Goal: Task Accomplishment & Management: Use online tool/utility

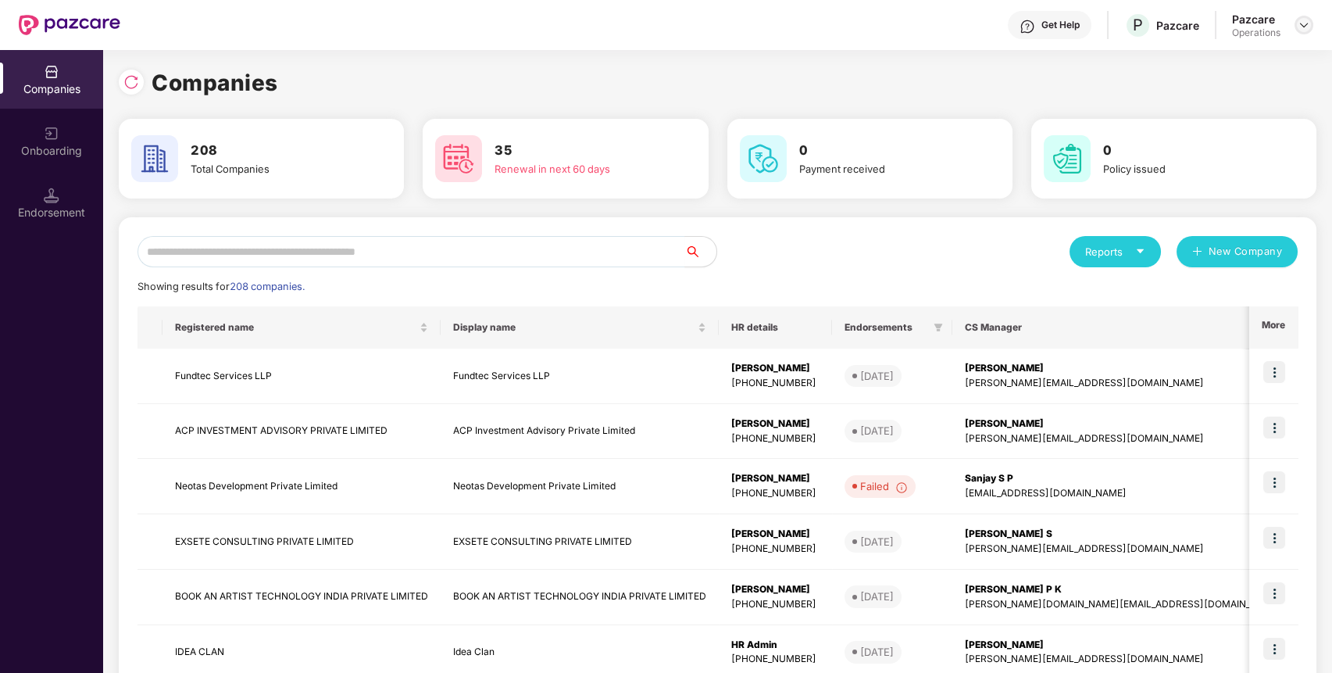
click at [1301, 20] on img at bounding box center [1303, 25] width 12 height 12
click at [1204, 80] on div "Logout" at bounding box center [1231, 92] width 203 height 30
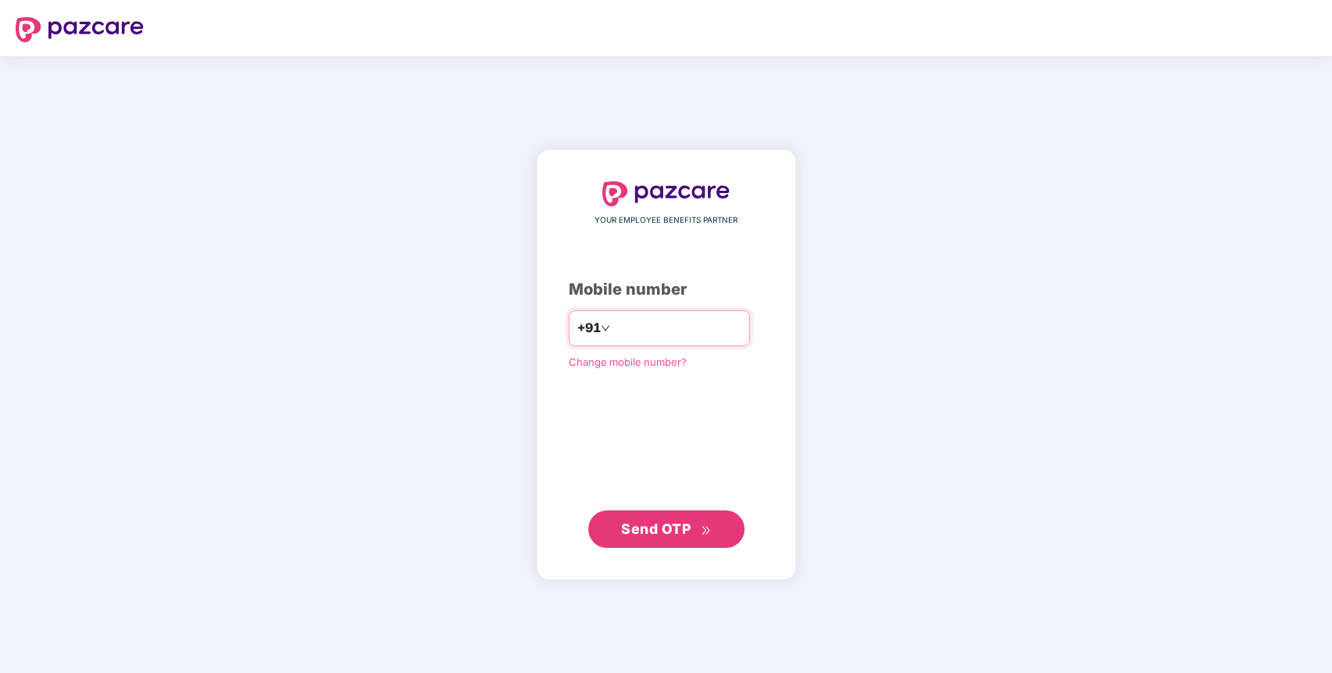
type input "**********"
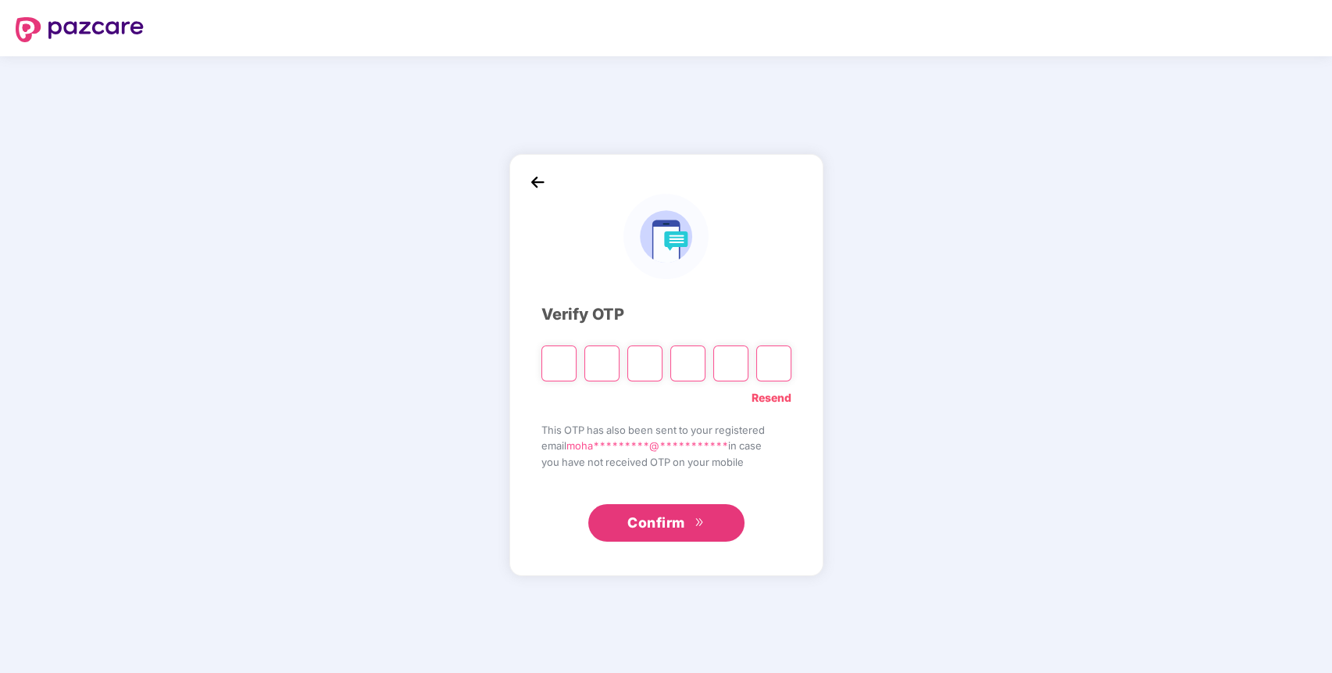
paste input "*"
type input "*"
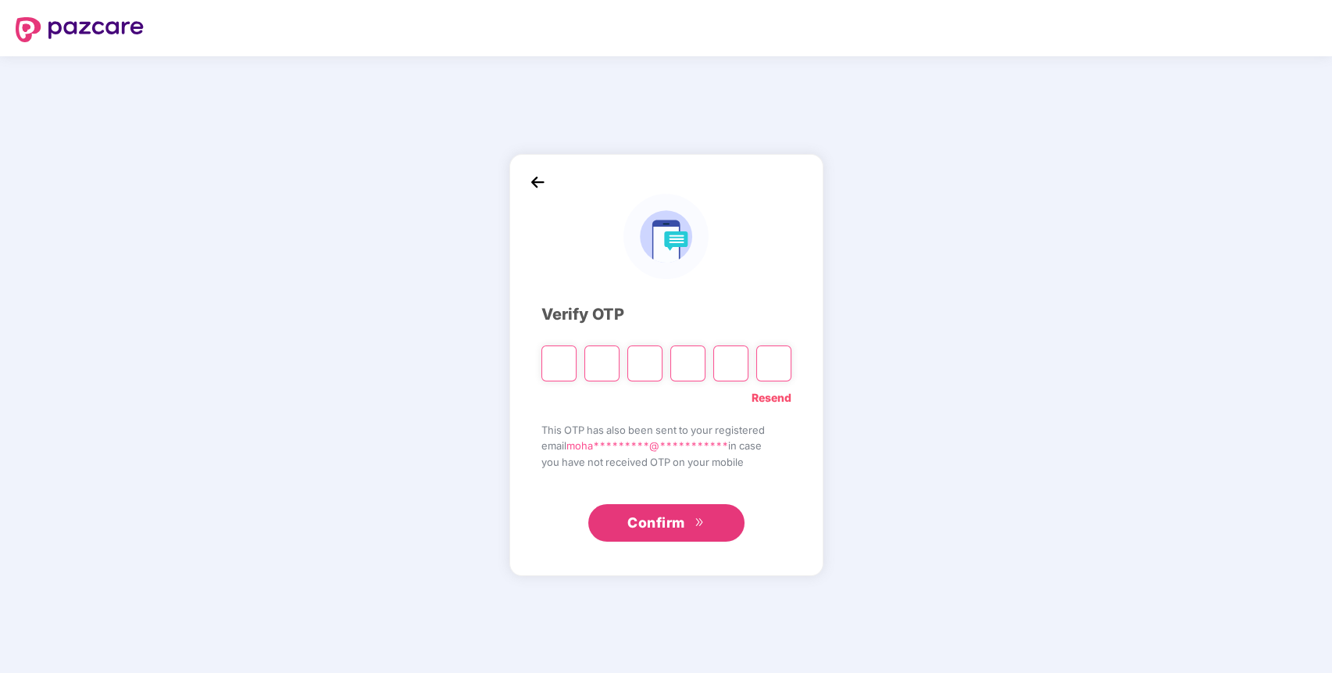
type input "*"
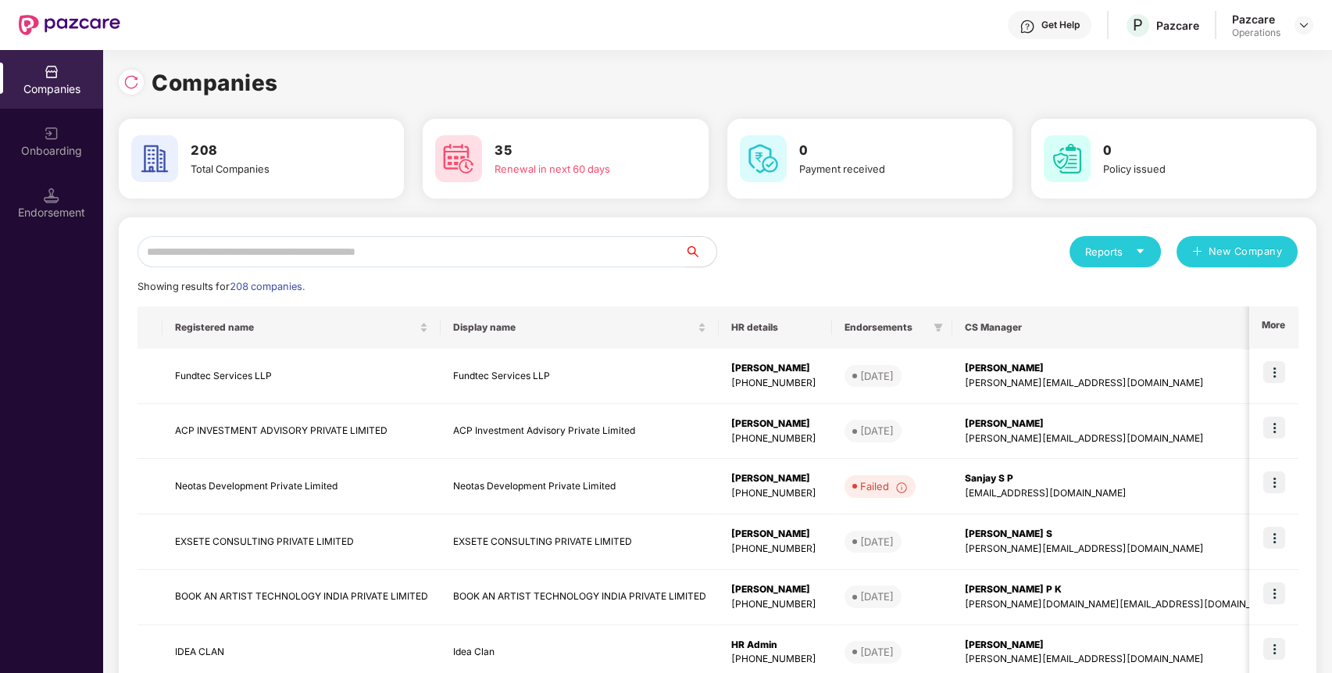
click at [613, 241] on input "text" at bounding box center [411, 251] width 548 height 31
paste input "**********"
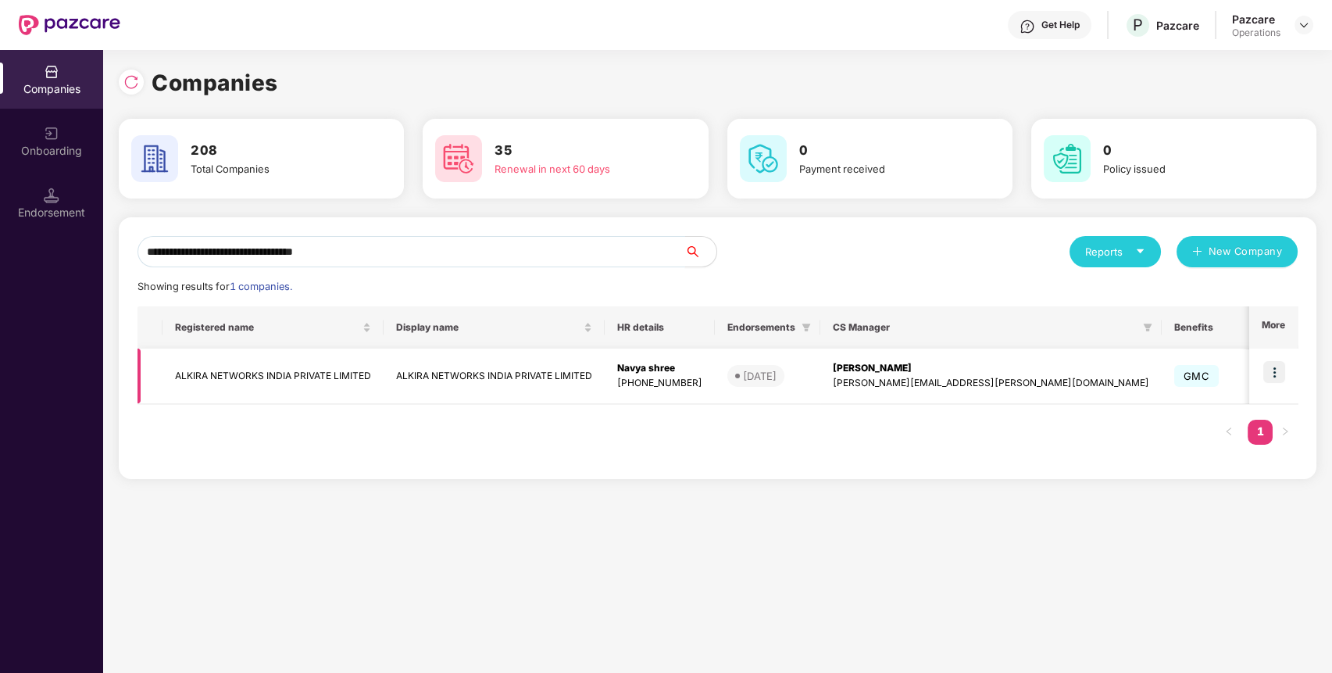
type input "**********"
click at [1283, 384] on td at bounding box center [1273, 375] width 48 height 55
click at [1275, 376] on img at bounding box center [1274, 372] width 22 height 22
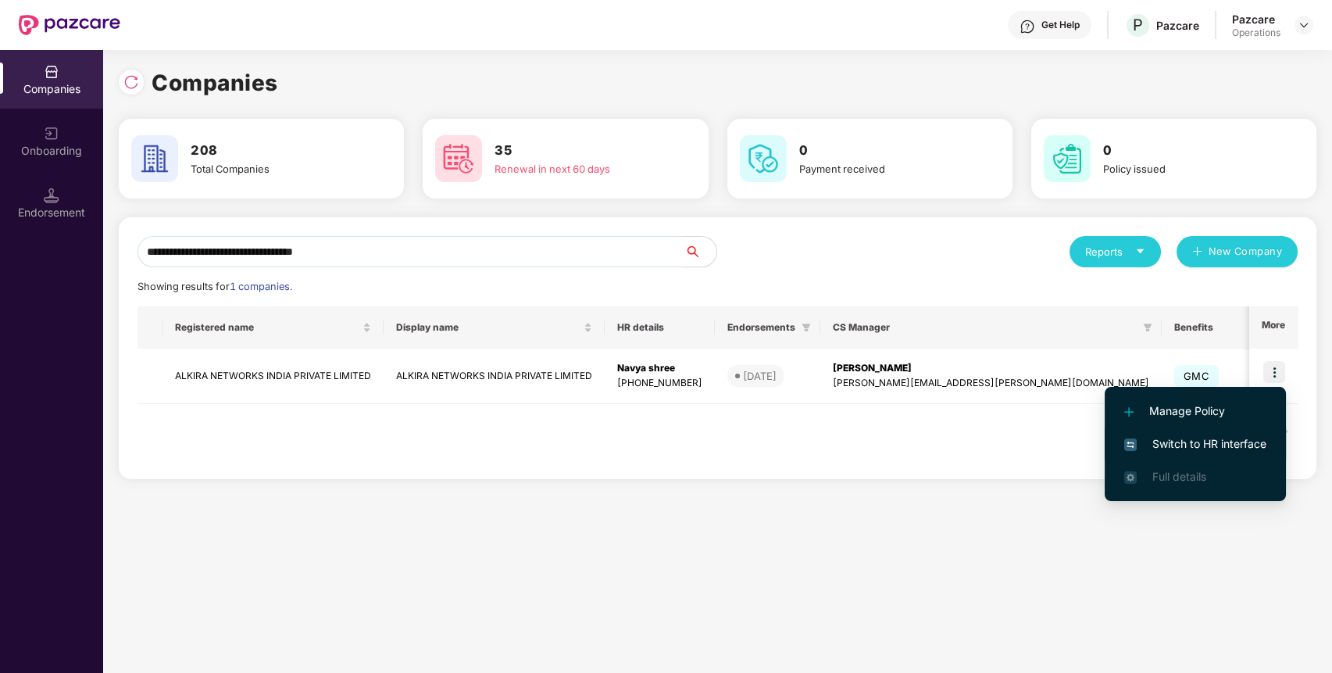
click at [1221, 438] on span "Switch to HR interface" at bounding box center [1195, 443] width 142 height 17
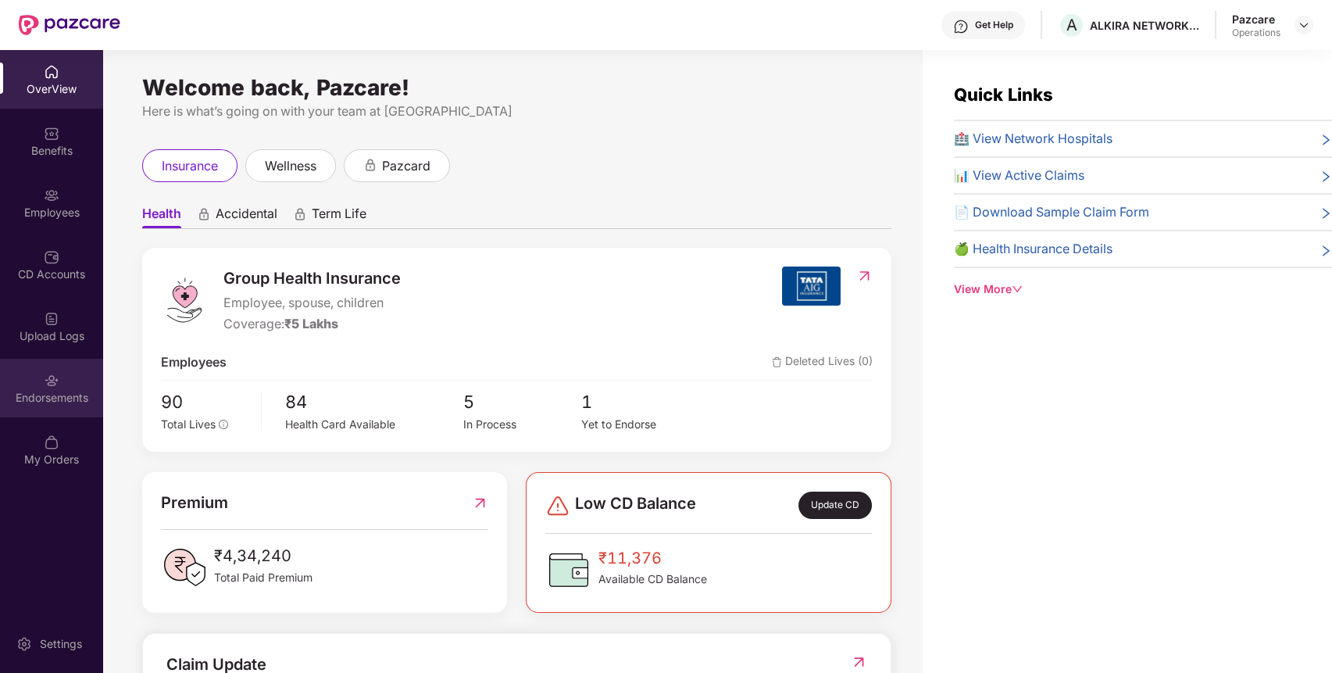
click at [47, 390] on div "Endorsements" at bounding box center [51, 398] width 103 height 16
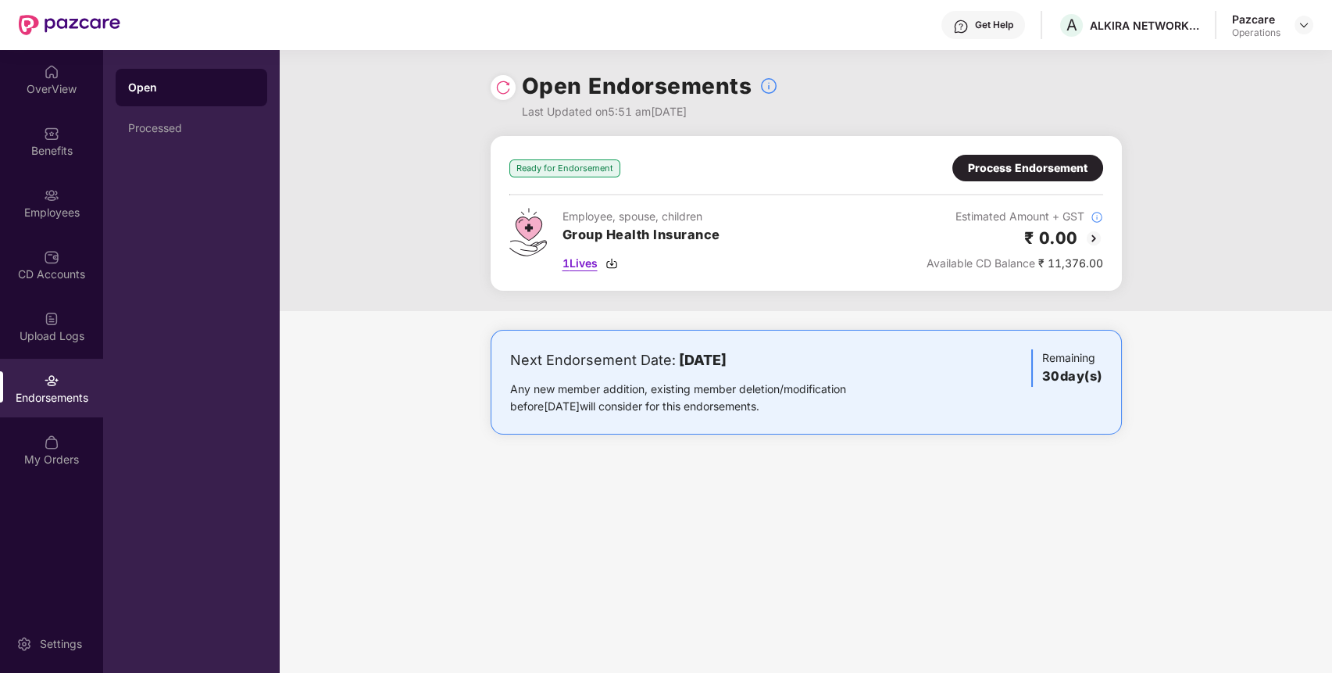
click at [587, 262] on span "1 Lives" at bounding box center [579, 263] width 35 height 17
click at [1020, 184] on div "Ready for Endorsement Process Endorsement Employee, spouse, children Group Heal…" at bounding box center [806, 213] width 594 height 117
click at [1043, 173] on div "Process Endorsement" at bounding box center [1028, 167] width 120 height 17
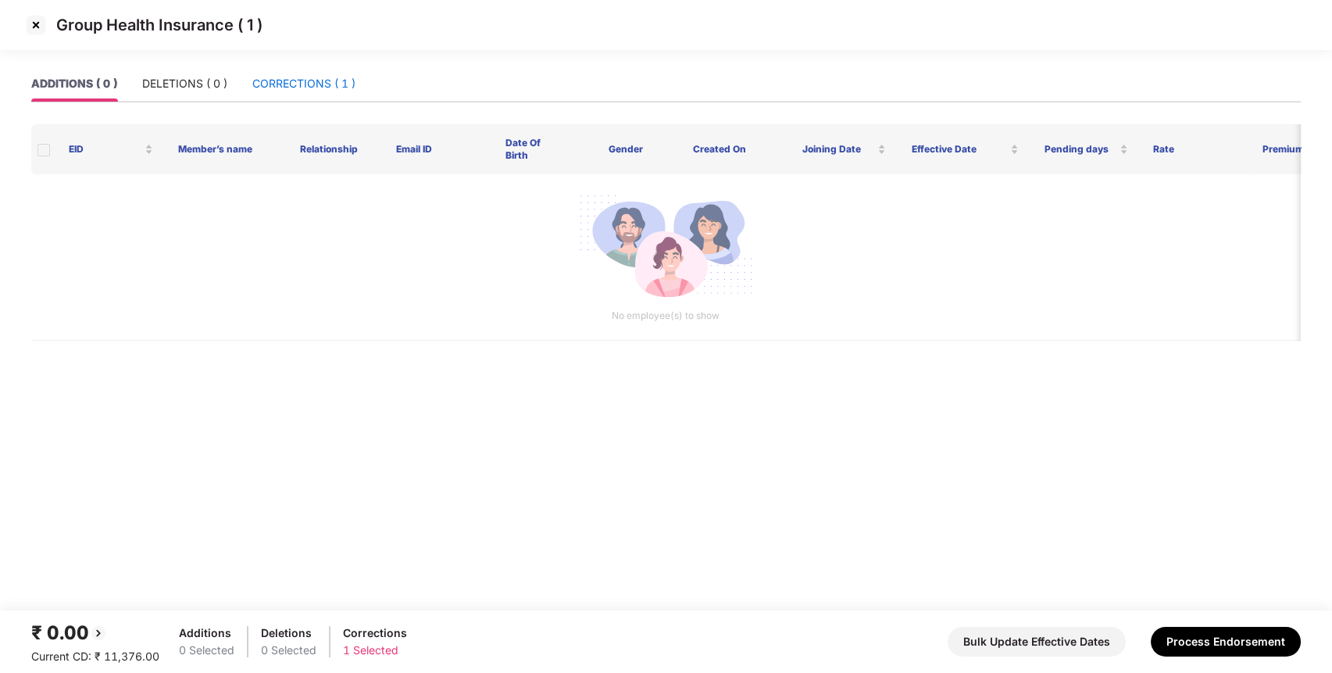
click at [316, 83] on div "CORRECTIONS ( 1 )" at bounding box center [303, 83] width 103 height 17
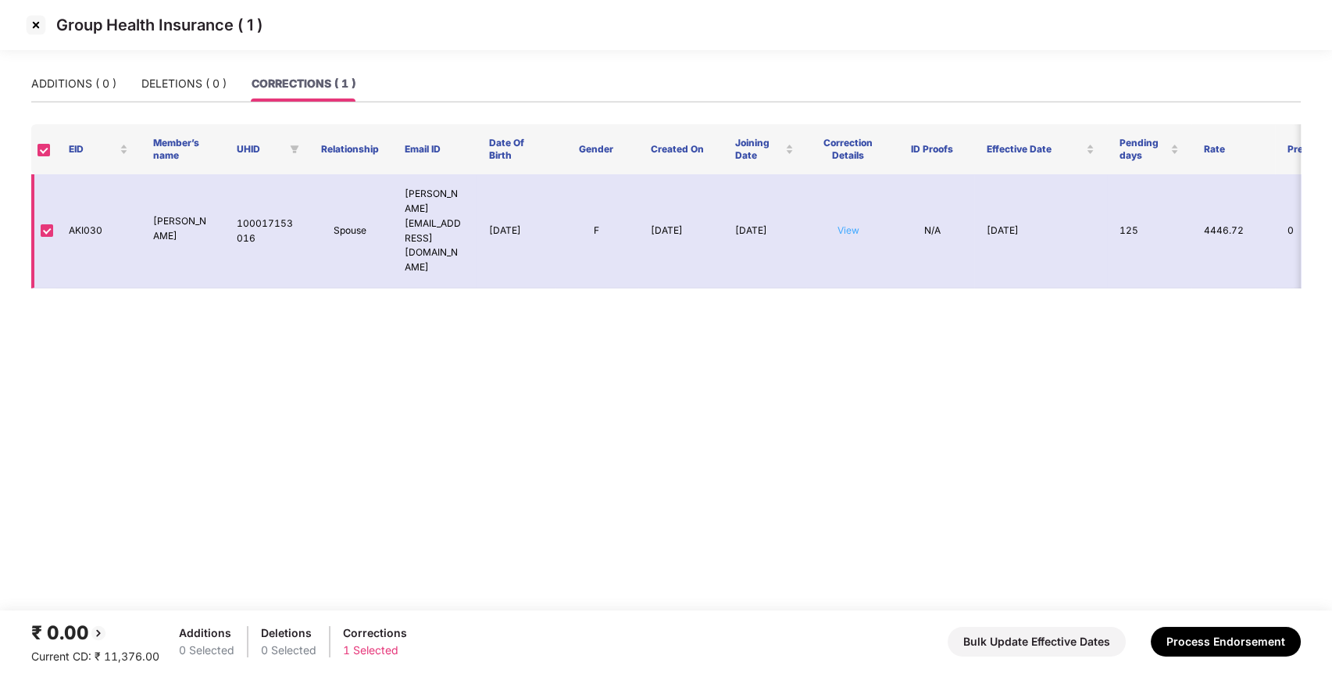
click at [844, 224] on link "View" at bounding box center [848, 230] width 22 height 12
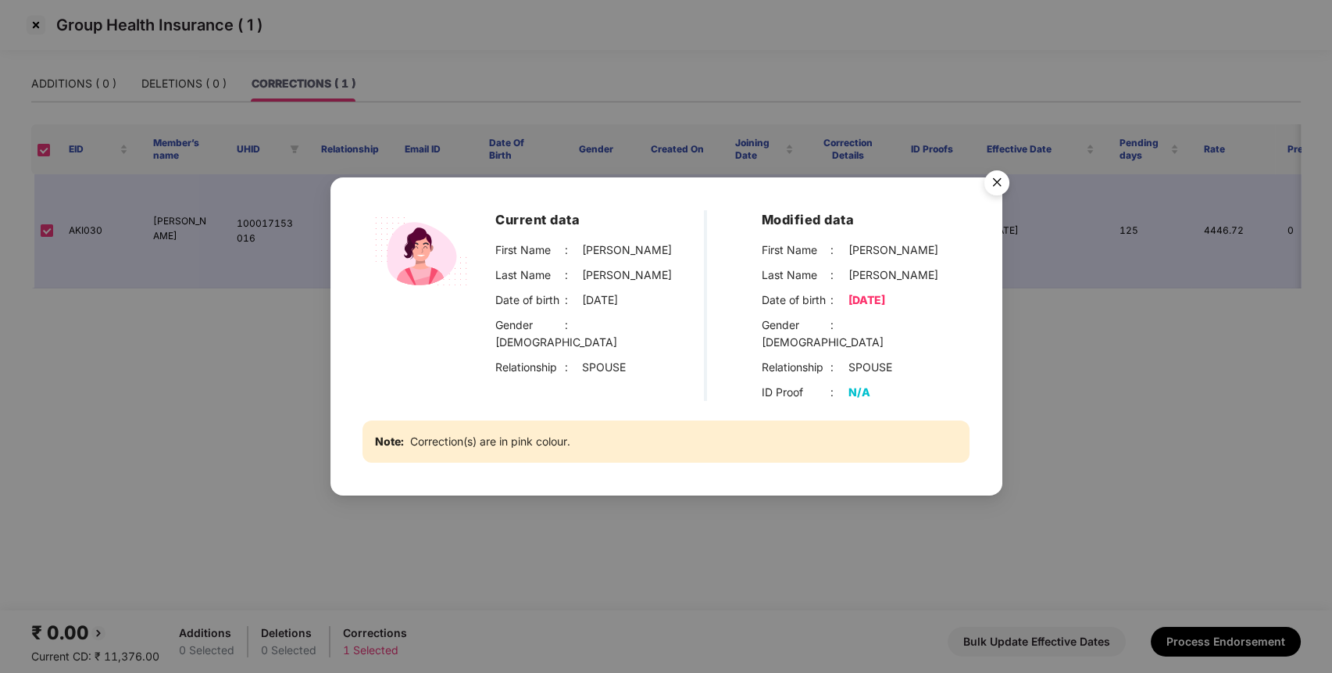
click at [998, 191] on img "Close" at bounding box center [997, 185] width 44 height 44
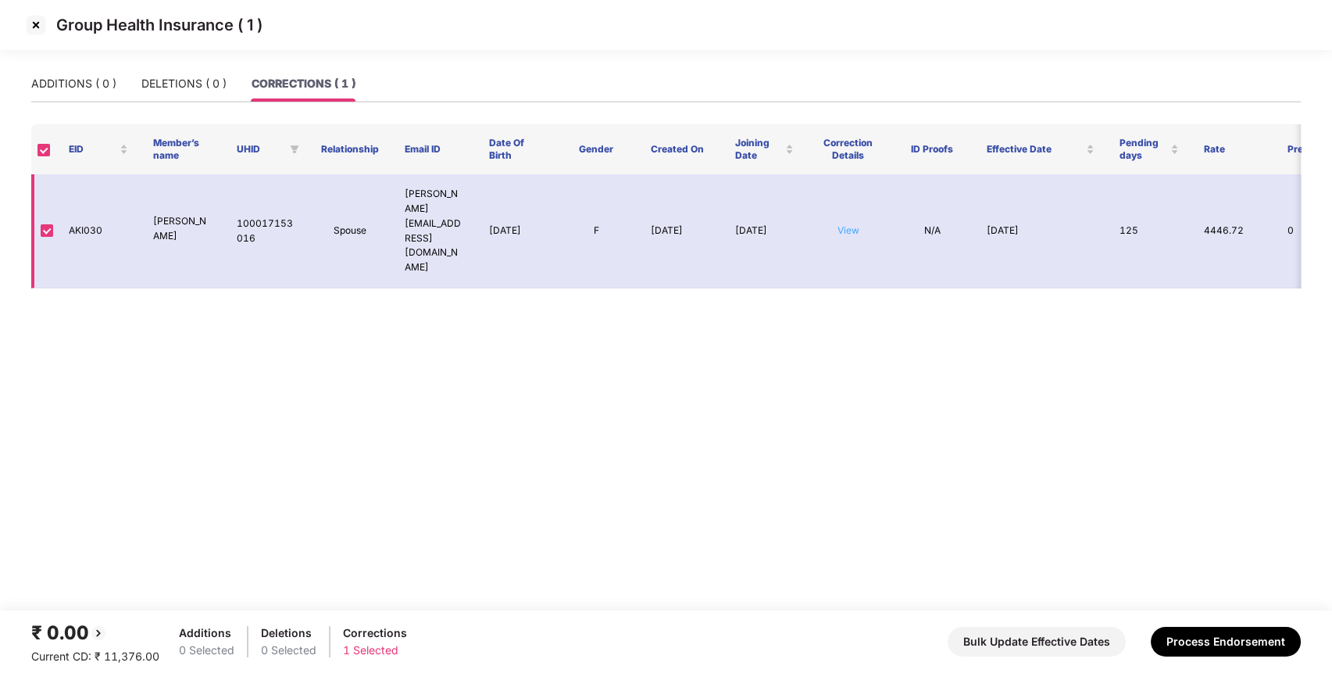
click at [844, 224] on link "View" at bounding box center [848, 230] width 22 height 12
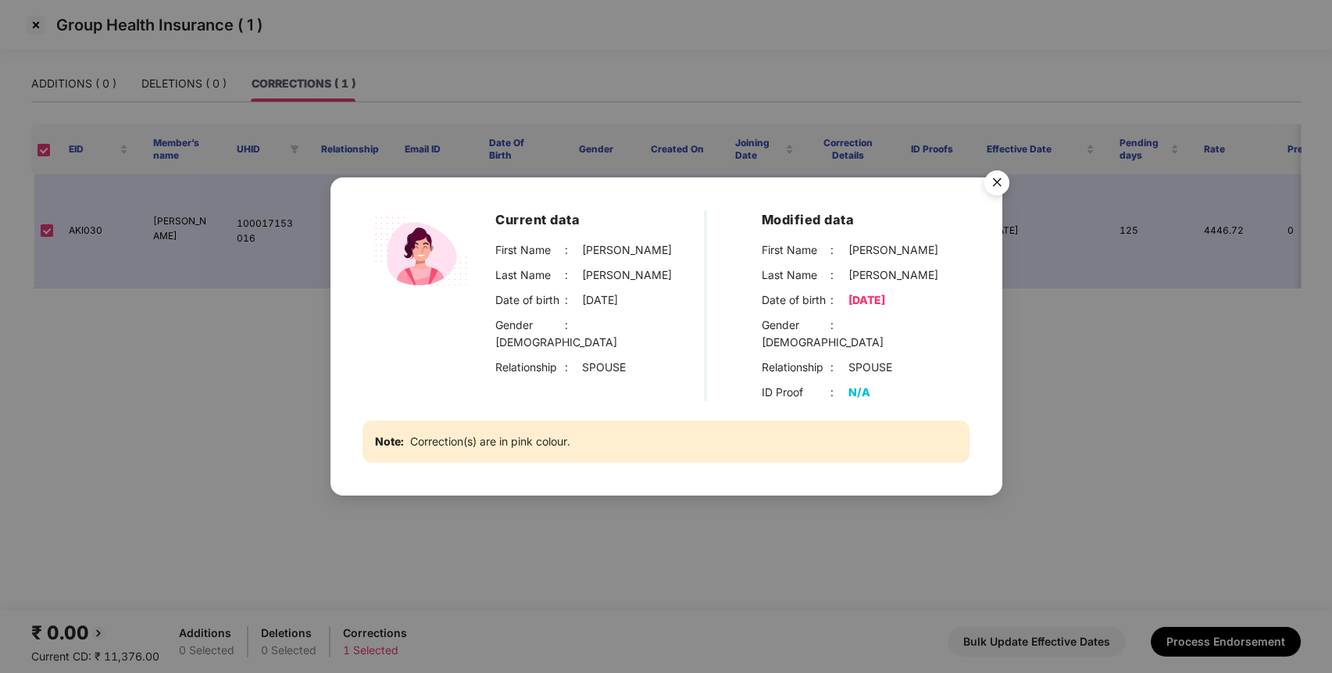
click at [986, 191] on img "Close" at bounding box center [997, 185] width 44 height 44
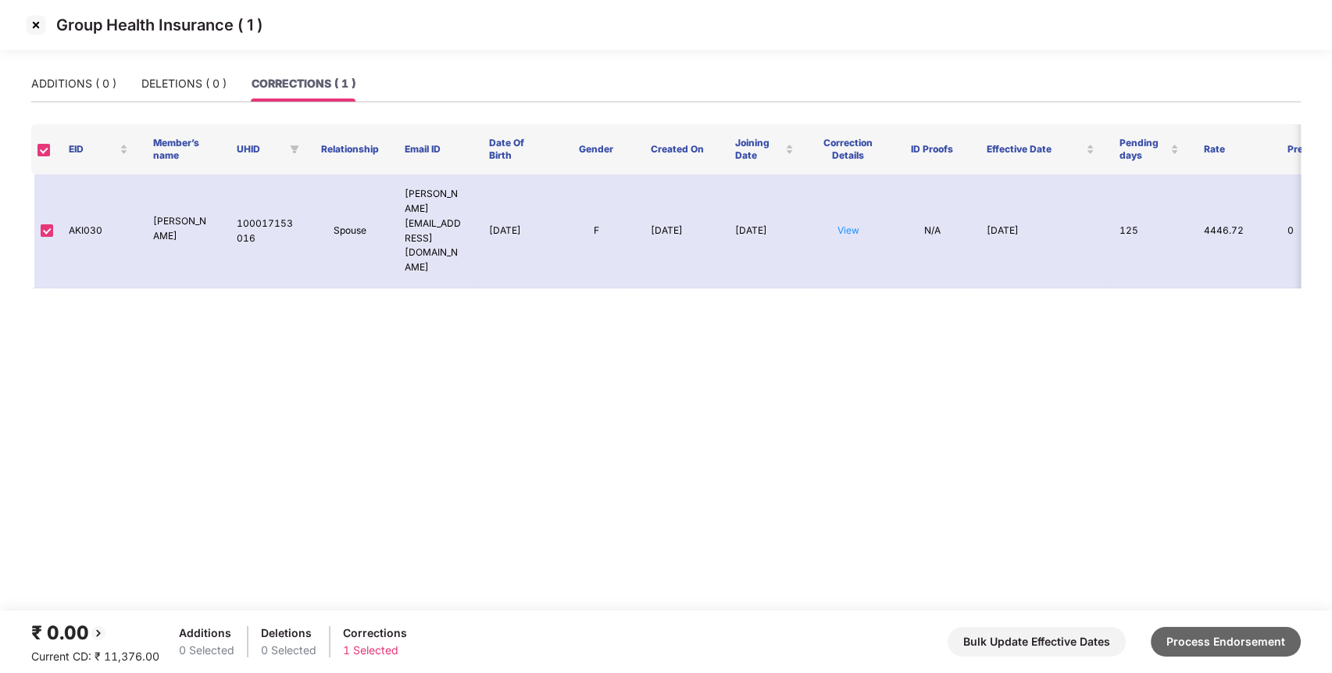
click at [1190, 643] on button "Process Endorsement" at bounding box center [1226, 641] width 150 height 30
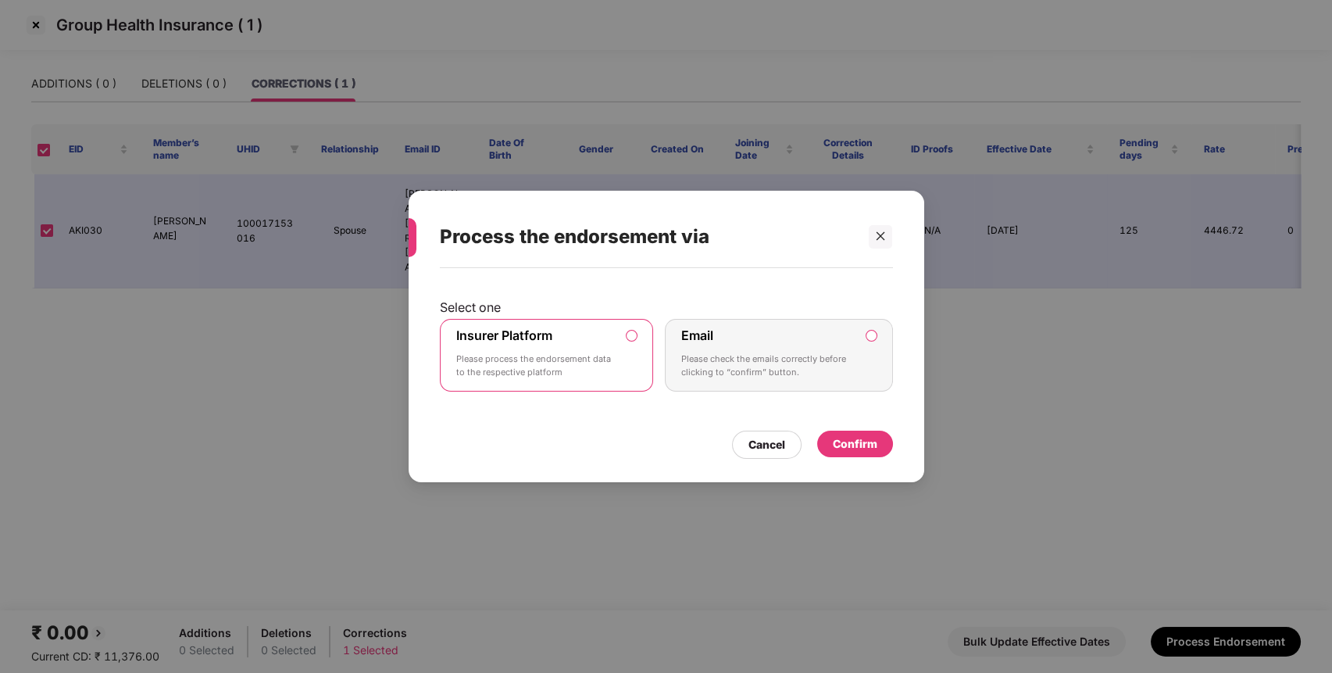
click at [859, 440] on div "Confirm" at bounding box center [855, 443] width 45 height 17
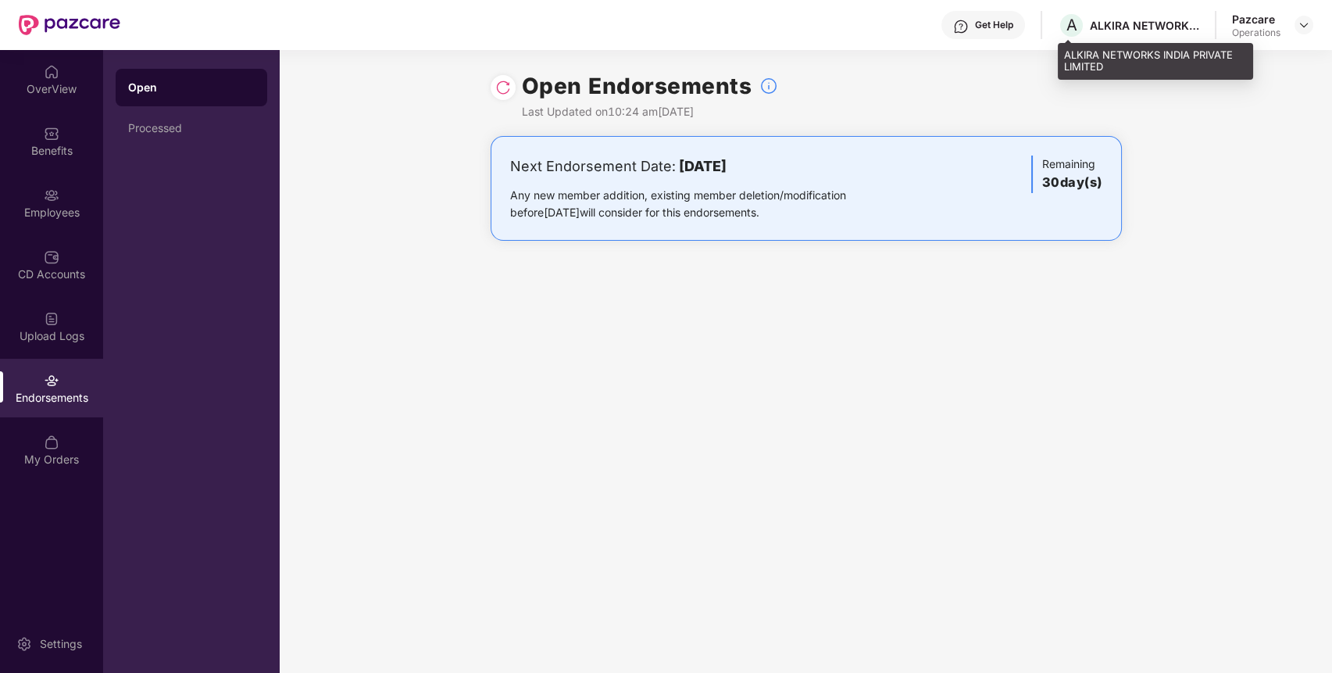
click at [1121, 23] on div "ALKIRA NETWORKS INDIA PRIVATE LIMITED" at bounding box center [1144, 25] width 109 height 15
copy div "ALKIRA"
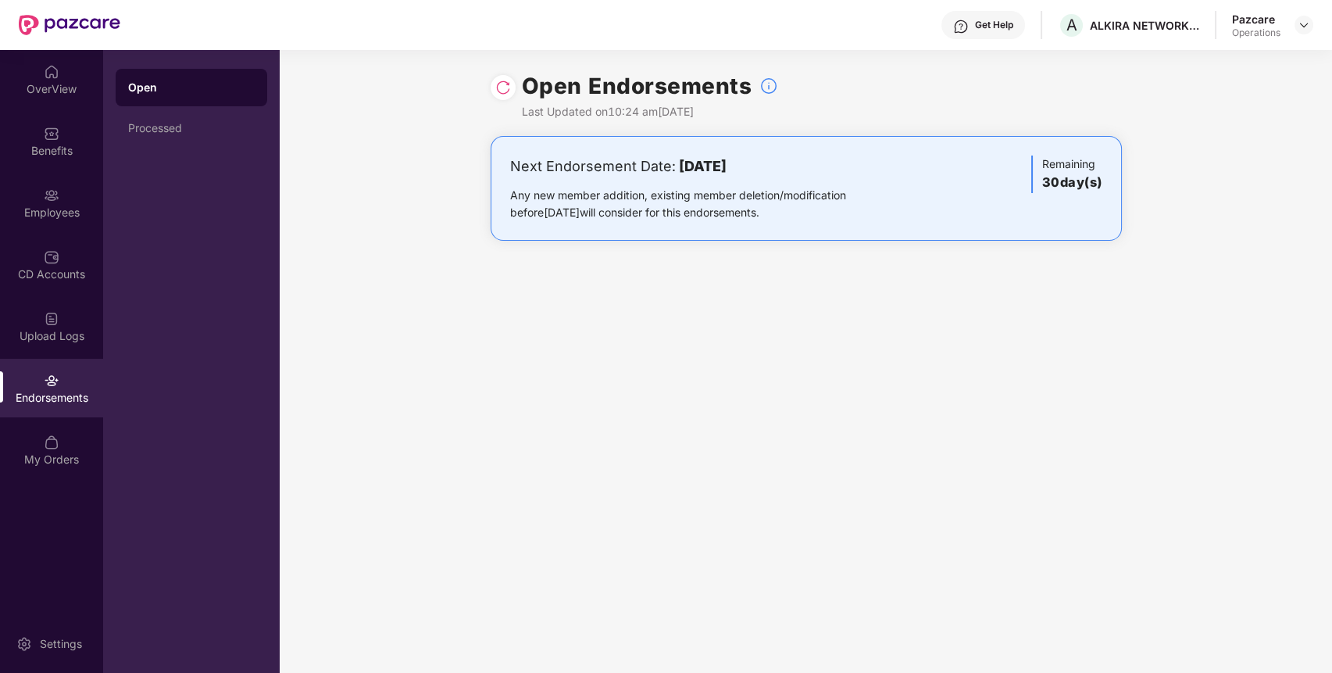
click at [1311, 16] on div at bounding box center [1303, 25] width 19 height 19
click at [1308, 19] on img at bounding box center [1303, 25] width 12 height 12
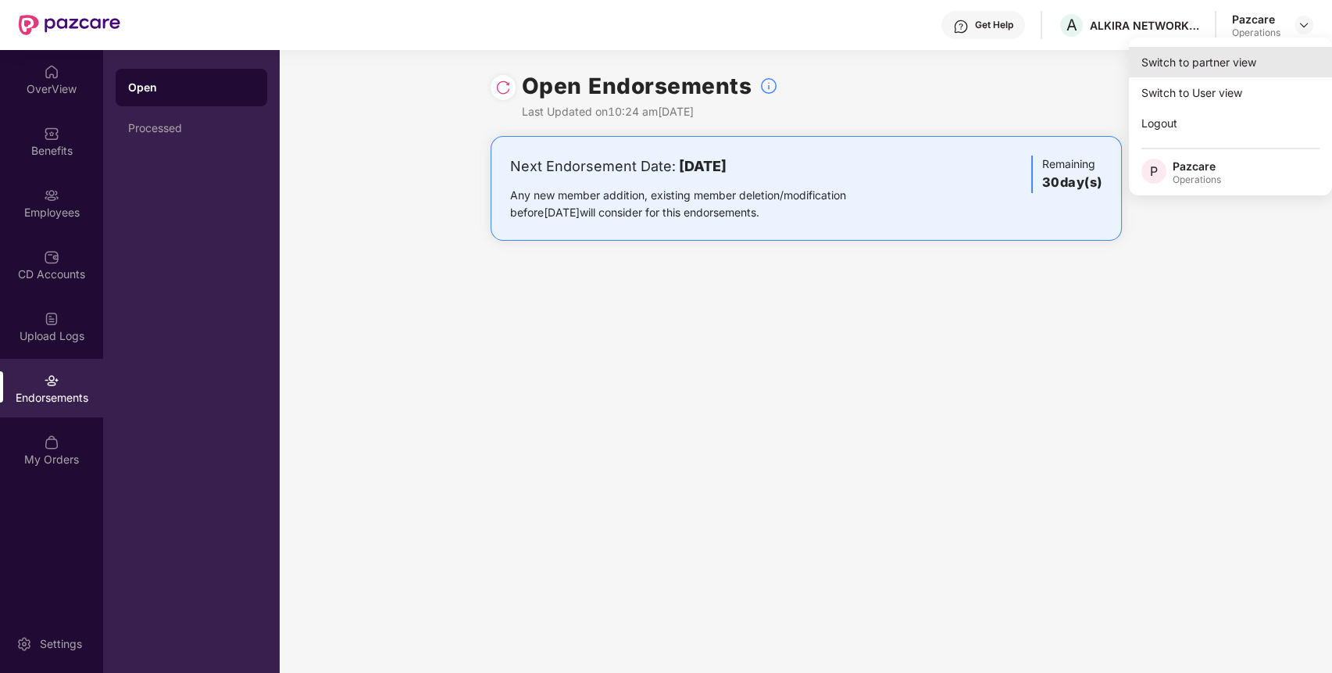
click at [1269, 63] on div "Switch to partner view" at bounding box center [1230, 62] width 203 height 30
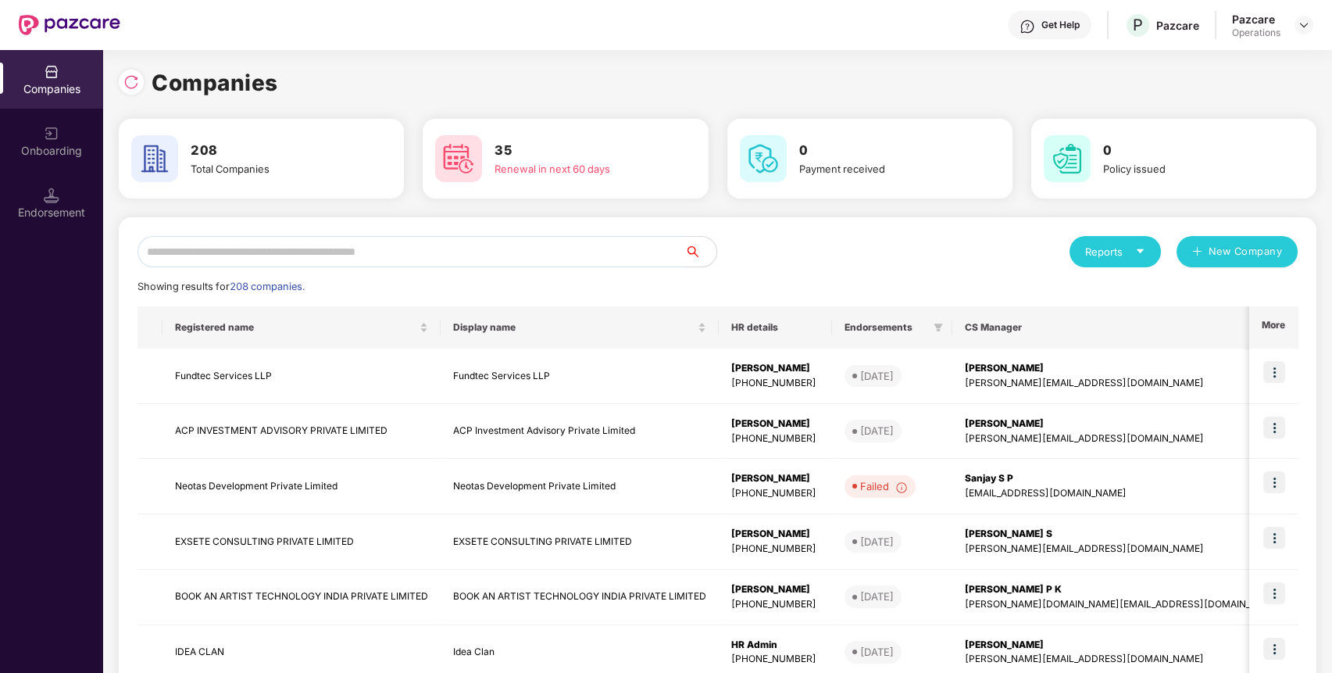
click at [444, 248] on input "text" at bounding box center [411, 251] width 548 height 31
paste input "******"
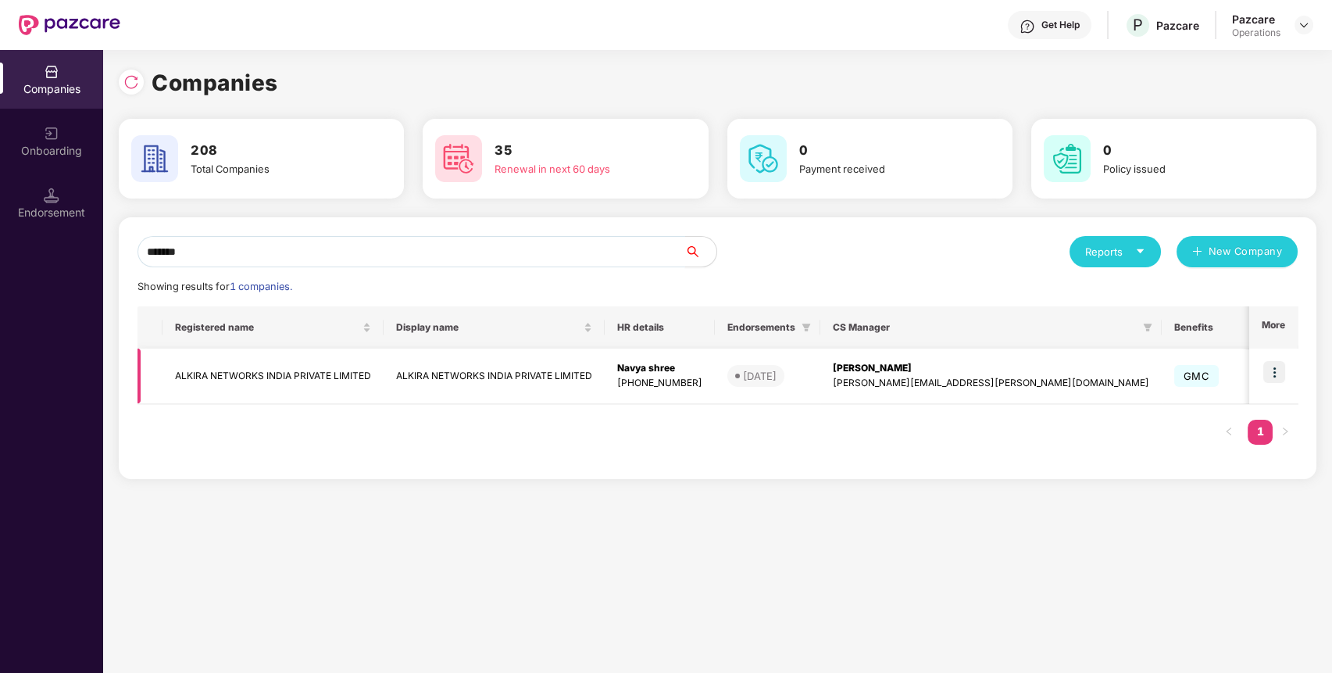
type input "******"
click at [276, 386] on td "ALKIRA NETWORKS INDIA PRIVATE LIMITED" at bounding box center [272, 375] width 221 height 55
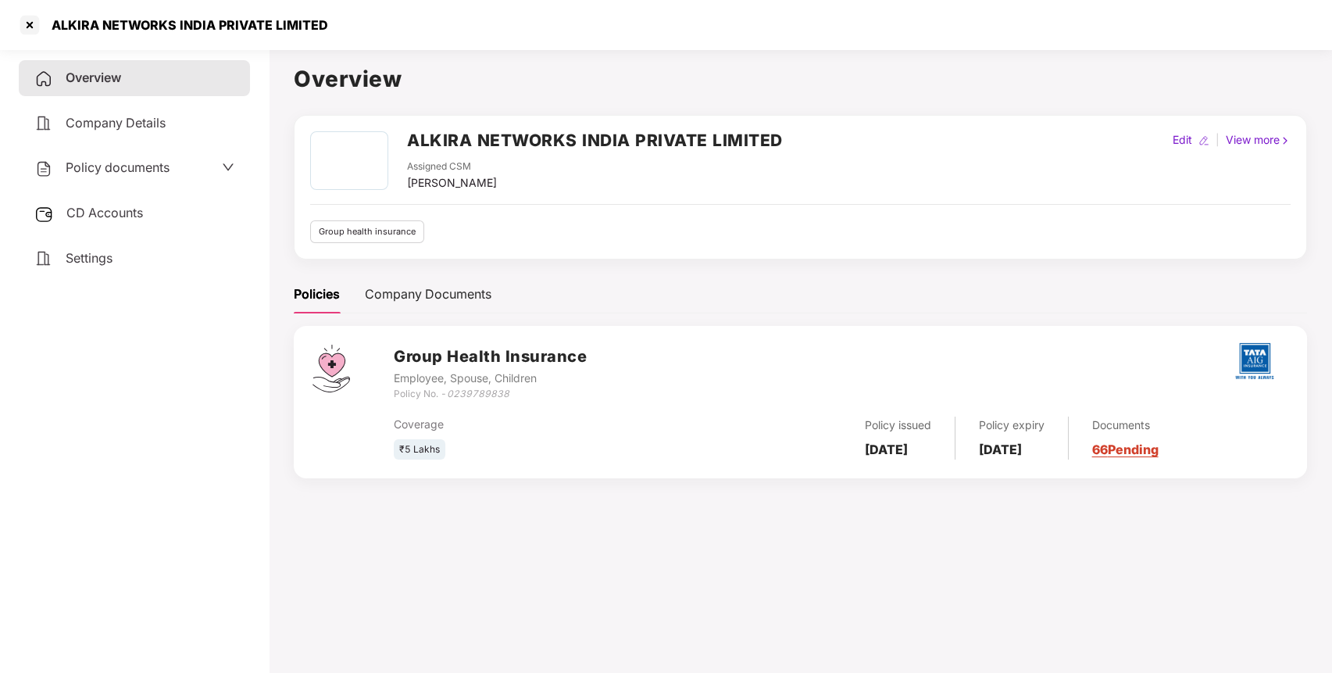
click at [190, 206] on div "CD Accounts" at bounding box center [134, 213] width 231 height 36
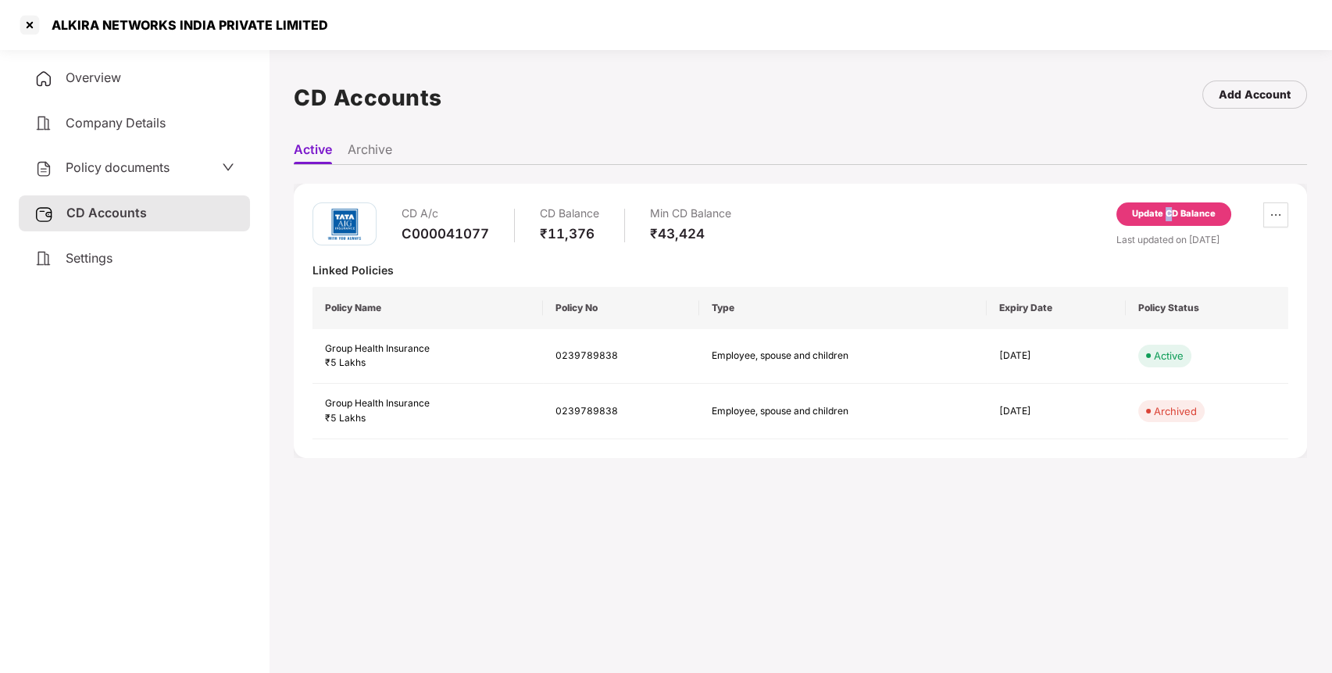
click at [1169, 206] on div "Update CD Balance" at bounding box center [1173, 213] width 115 height 23
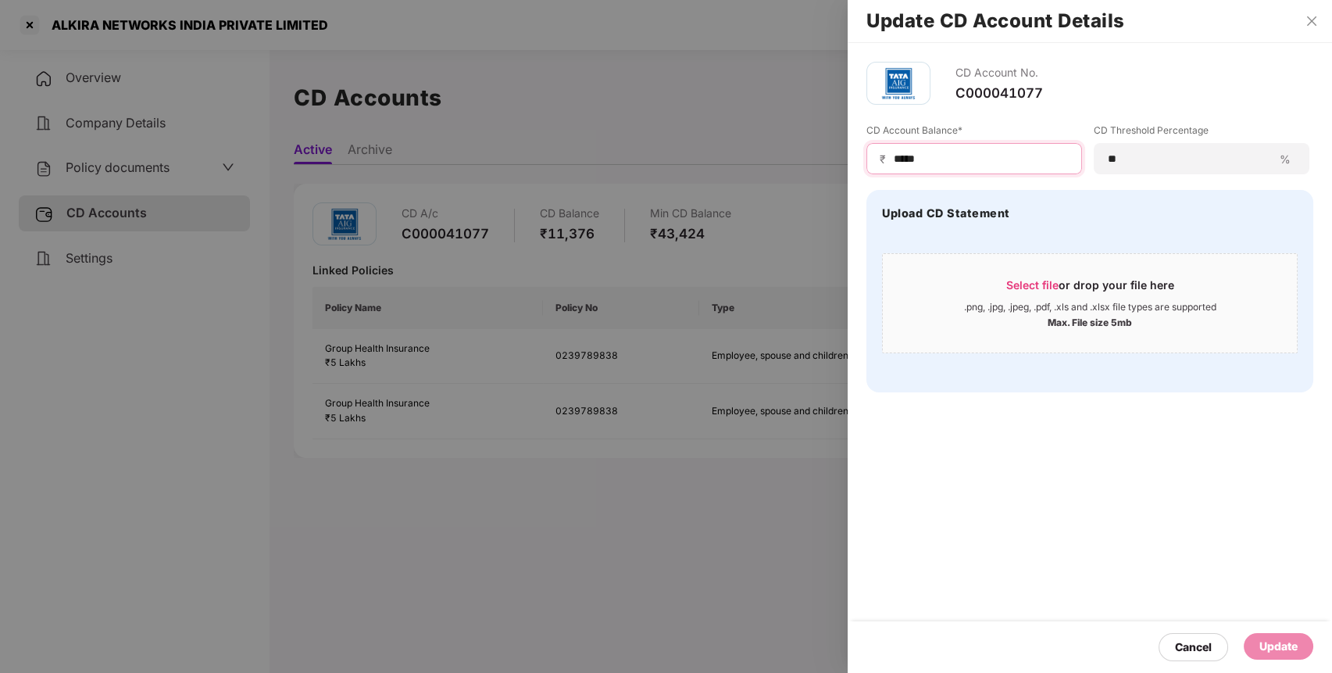
click at [994, 166] on input "*****" at bounding box center [980, 159] width 177 height 16
type input "*"
type input "****"
click at [1287, 651] on div "Update" at bounding box center [1278, 645] width 38 height 17
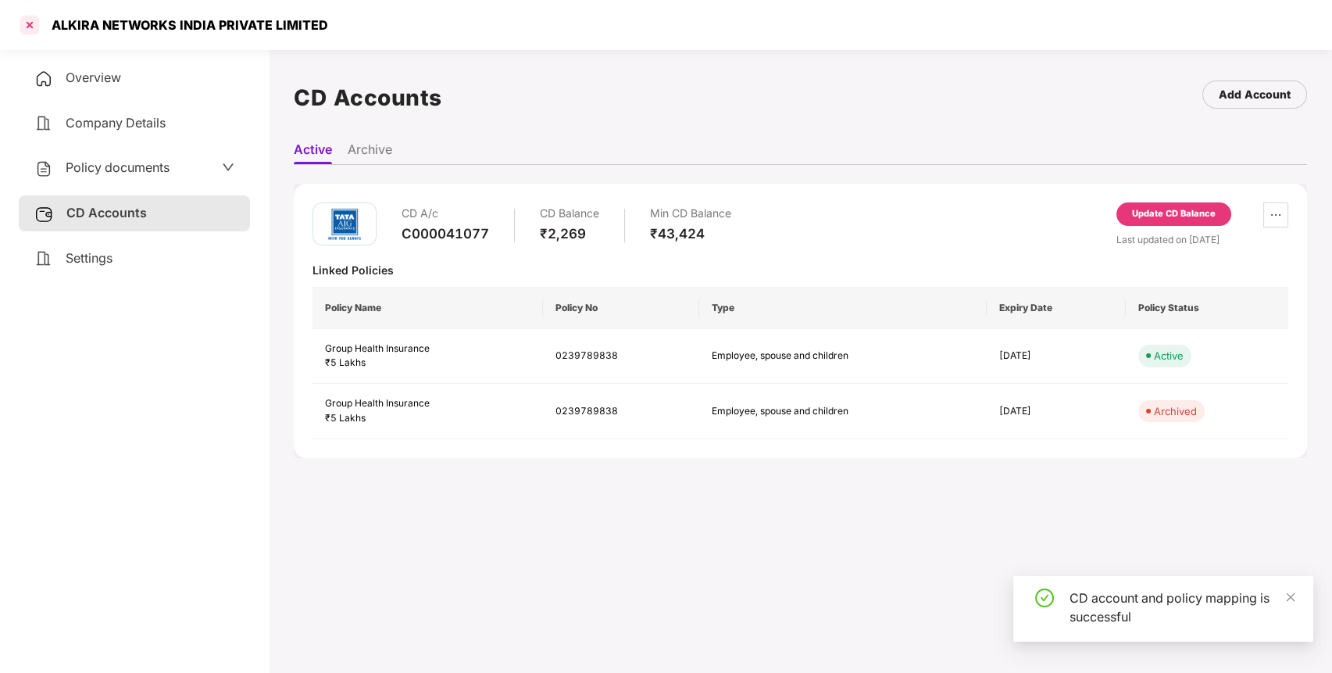
click at [30, 26] on div at bounding box center [29, 24] width 25 height 25
